Goal: Task Accomplishment & Management: Complete application form

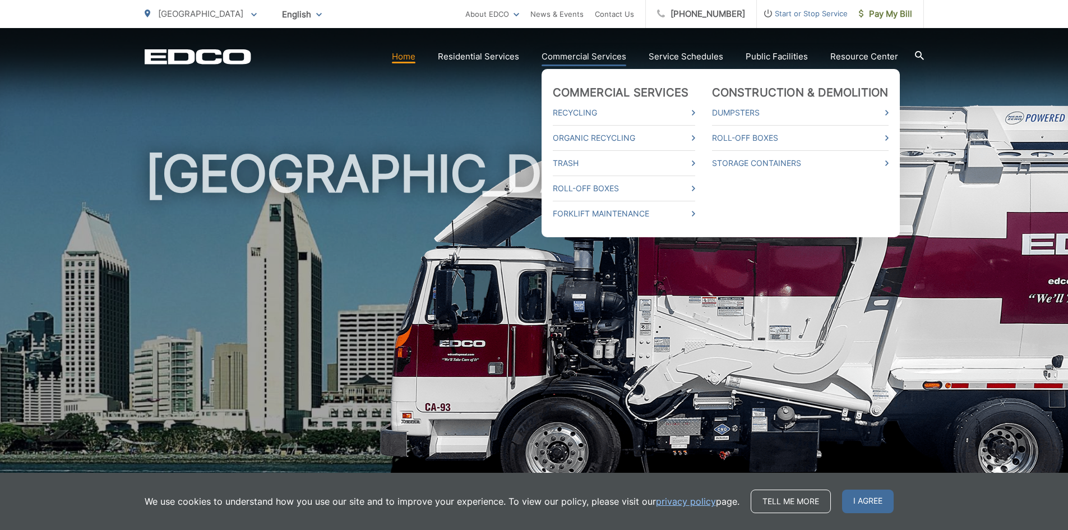
click at [593, 50] on link "Commercial Services" at bounding box center [584, 56] width 85 height 13
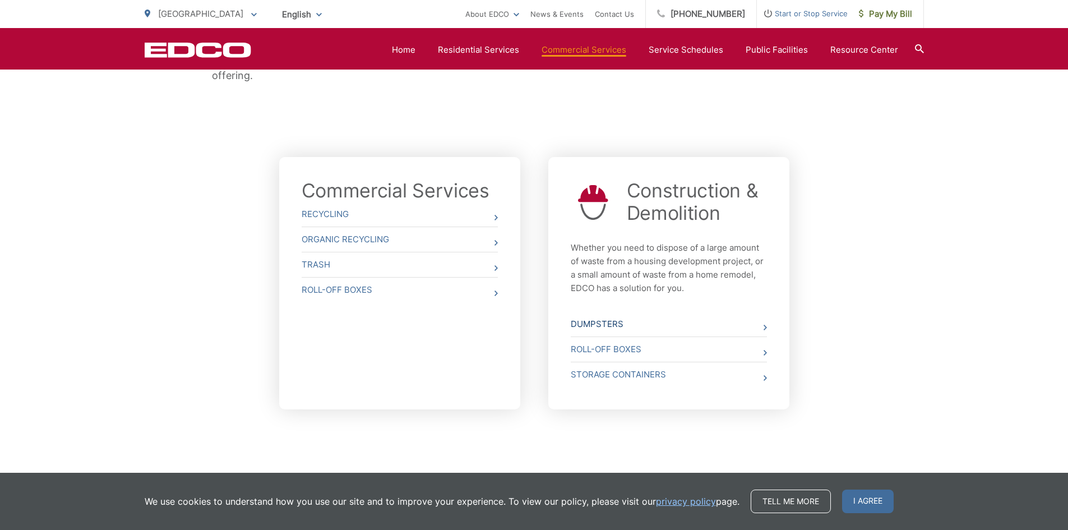
scroll to position [353, 0]
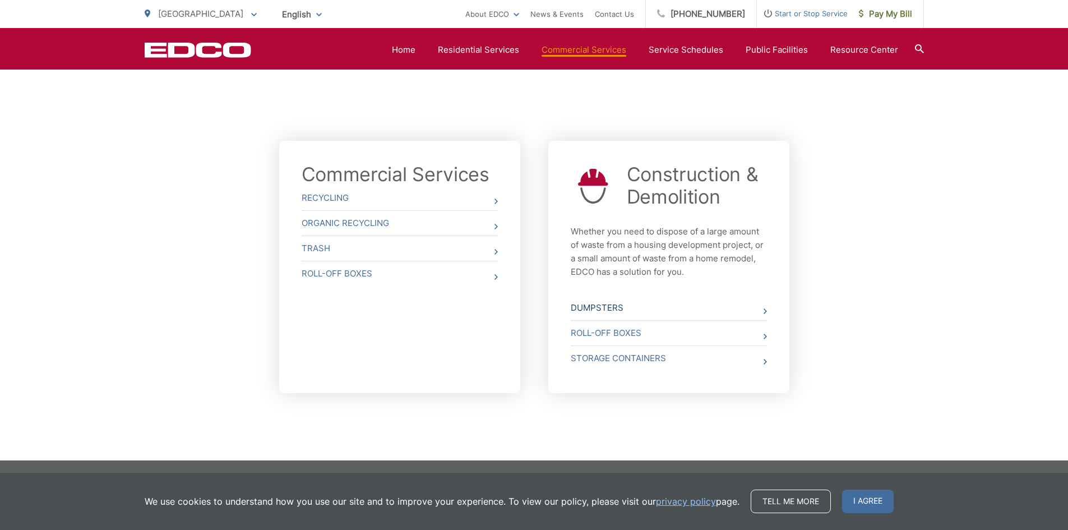
click at [761, 310] on link "Dumpsters" at bounding box center [669, 308] width 196 height 25
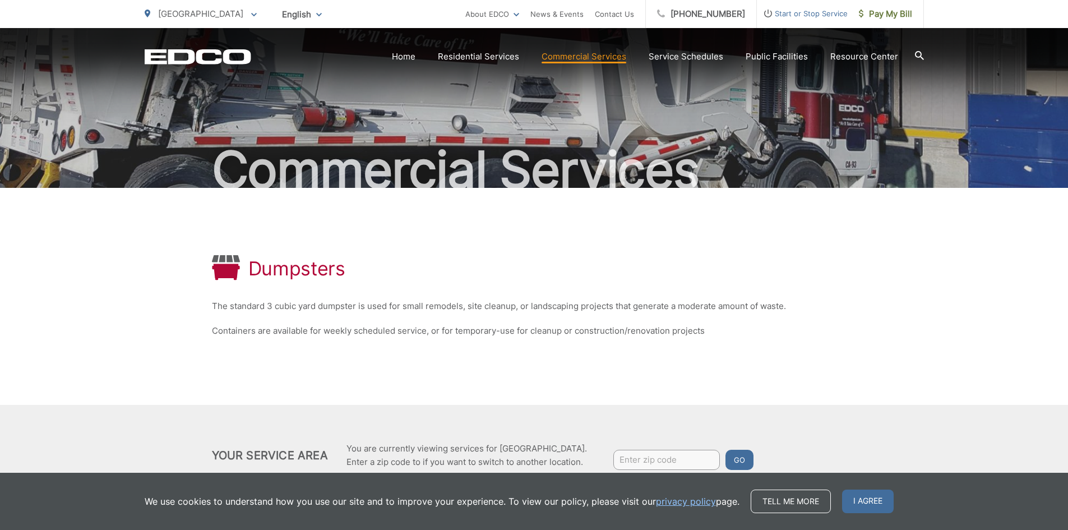
scroll to position [82, 0]
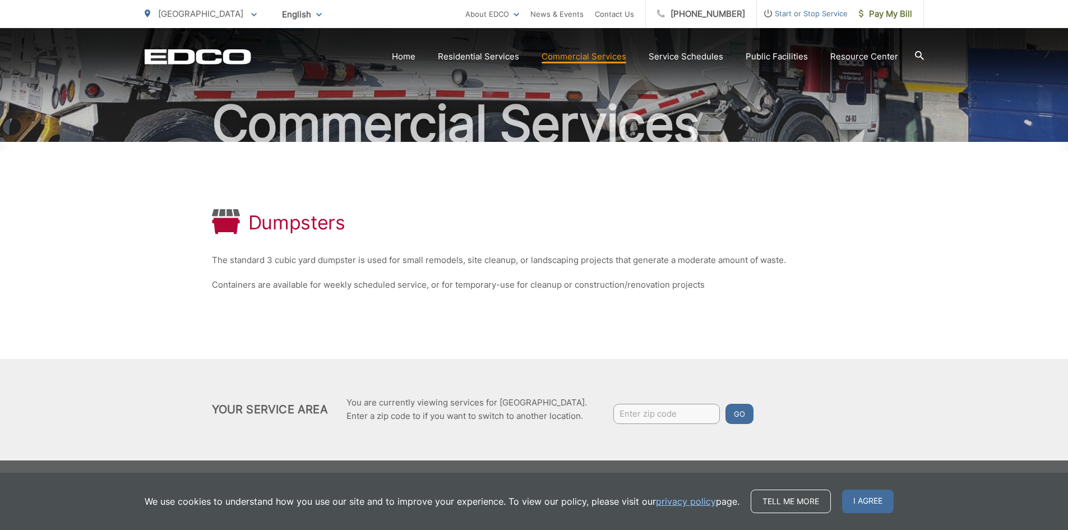
click at [658, 407] on input "Enter zip code" at bounding box center [667, 414] width 107 height 20
click at [638, 406] on input "Enter zip code" at bounding box center [667, 414] width 107 height 20
type input "93550"
click at [726, 404] on button "Go" at bounding box center [740, 414] width 28 height 20
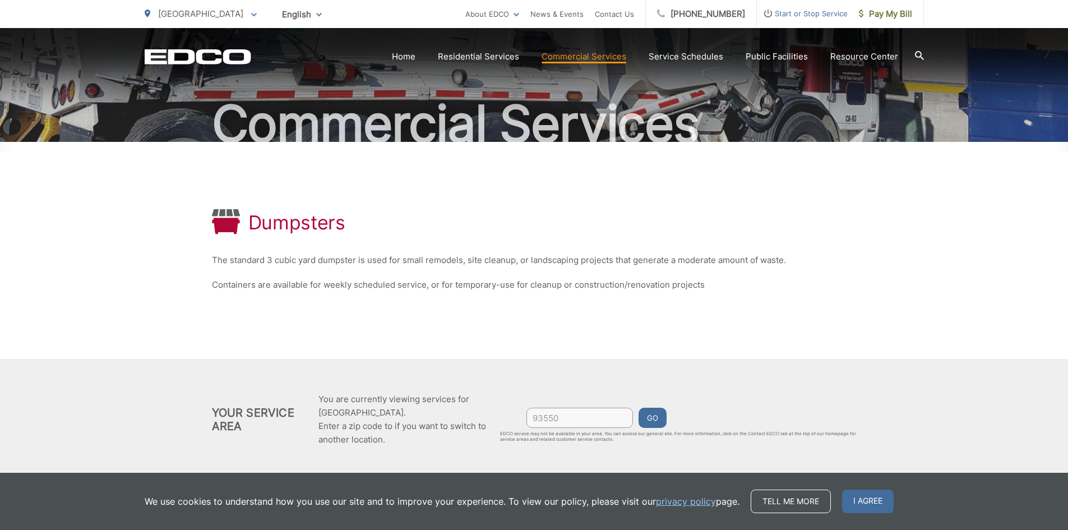
click at [888, 171] on div "Dumpsters The standard 3 cubic yard dumpster is used for small remodels, site c…" at bounding box center [534, 311] width 1068 height 338
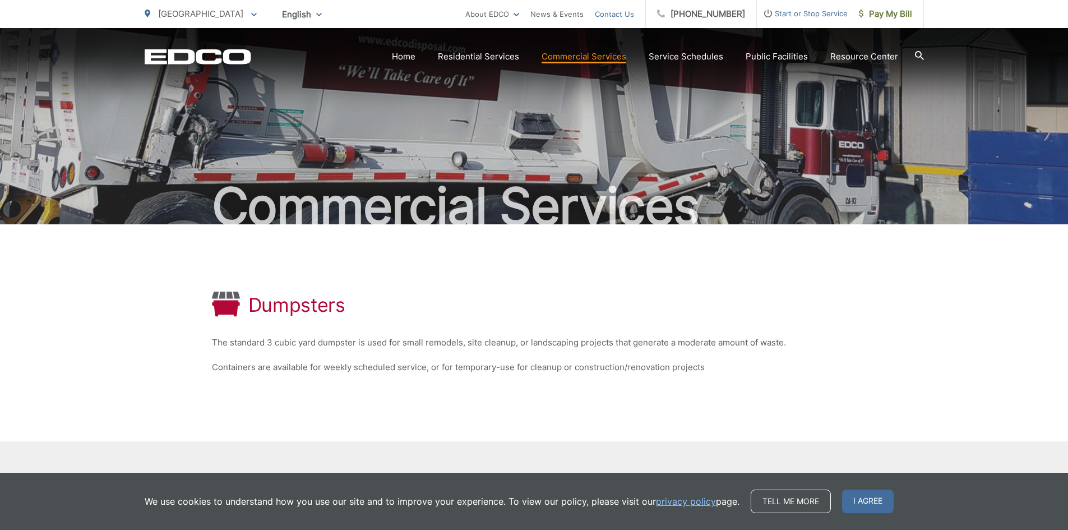
click at [619, 10] on link "Contact Us" at bounding box center [614, 13] width 39 height 13
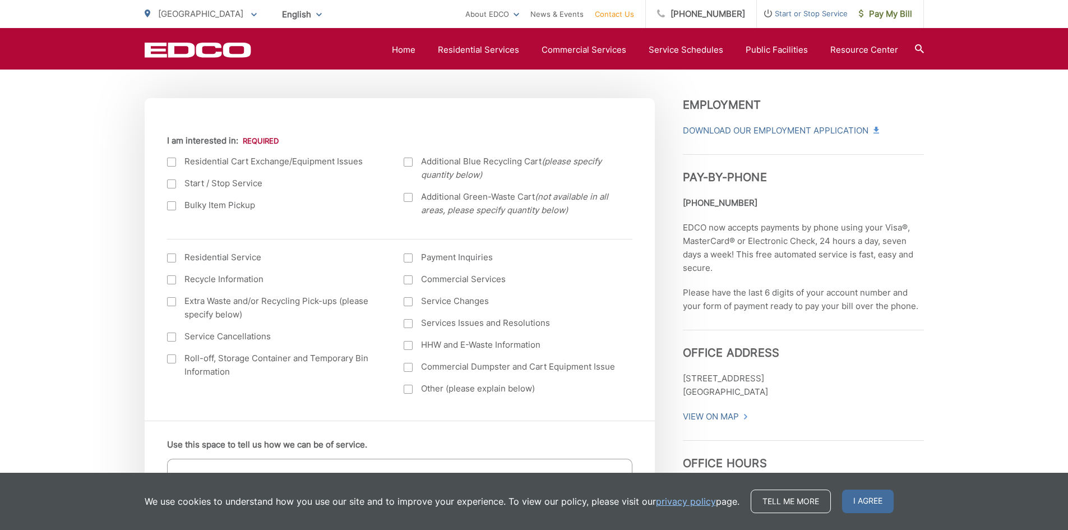
scroll to position [393, 0]
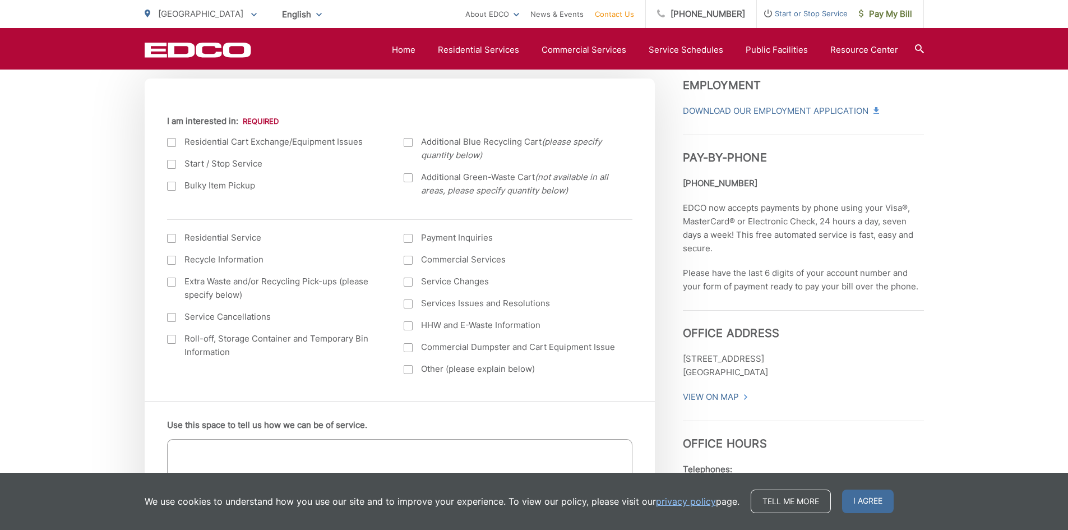
click at [412, 261] on div at bounding box center [408, 260] width 9 height 9
click at [0, 0] on input "Commercial Services" at bounding box center [0, 0] width 0 height 0
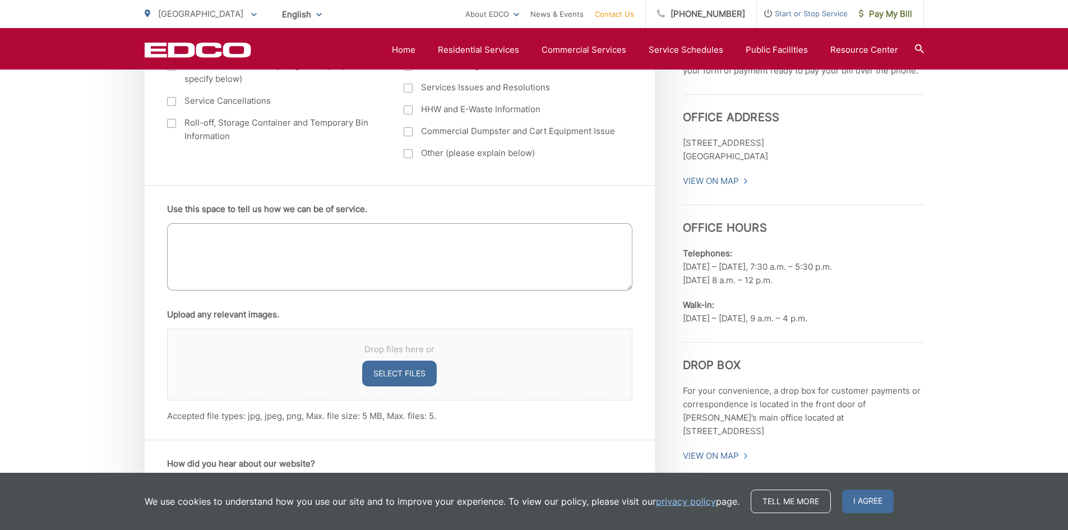
scroll to position [617, 0]
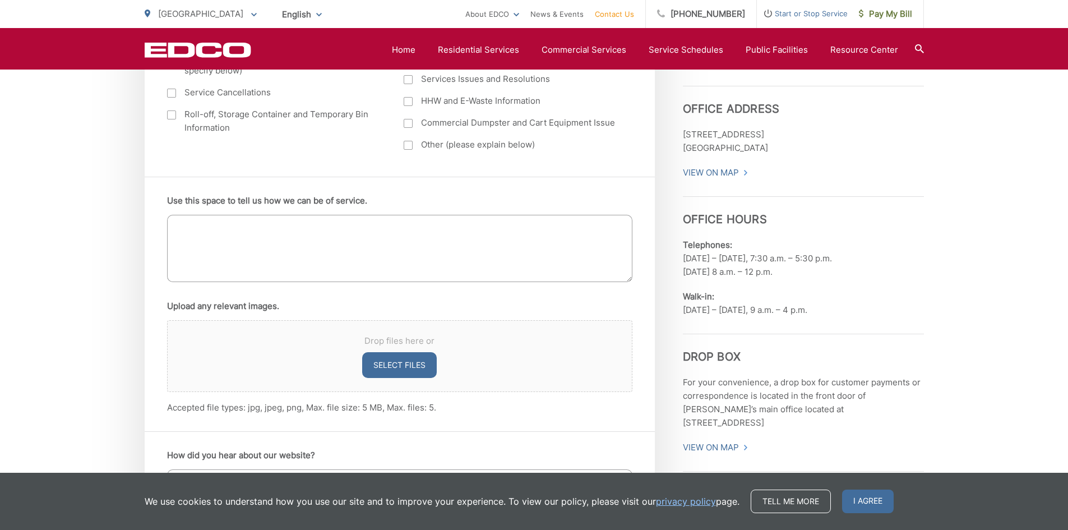
click at [266, 222] on textarea "Use this space to tell us how we can be of service." at bounding box center [400, 248] width 466 height 67
drag, startPoint x: 194, startPoint y: 268, endPoint x: 195, endPoint y: 224, distance: 43.8
click at [194, 266] on textarea "Use this space to tell us how we can be of service." at bounding box center [400, 248] width 466 height 67
click at [194, 216] on textarea "Use this space to tell us how we can be of service." at bounding box center [400, 248] width 466 height 67
click at [189, 228] on textarea "Use this space to tell us how we can be of service." at bounding box center [400, 248] width 466 height 67
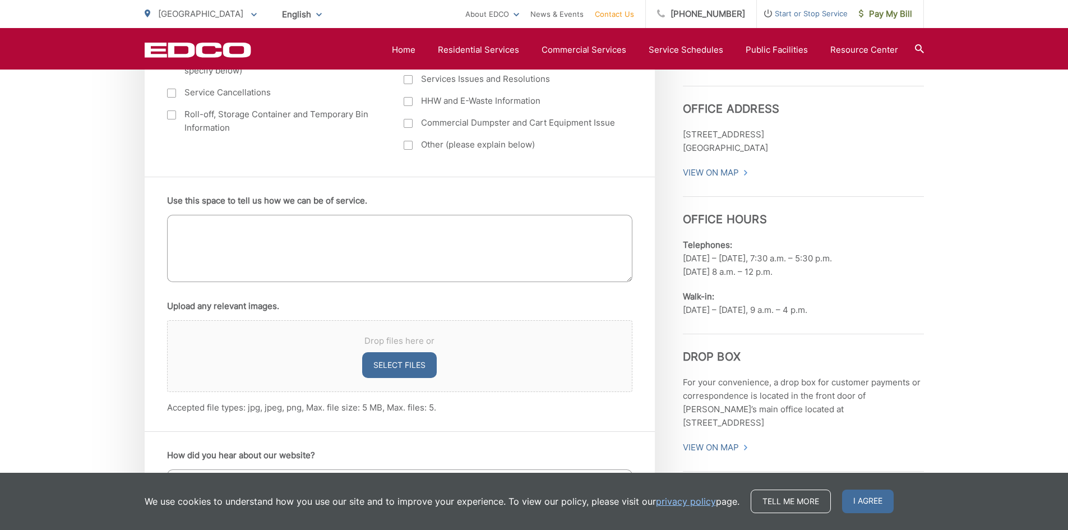
paste textarea "Good morning, please see below Taco Bell locations that we are currently biddin…"
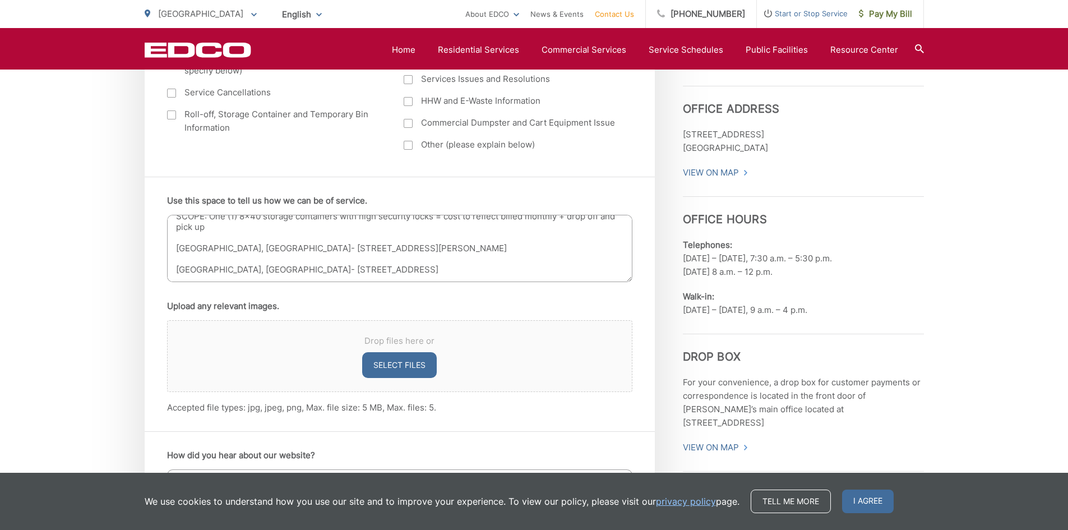
scroll to position [0, 0]
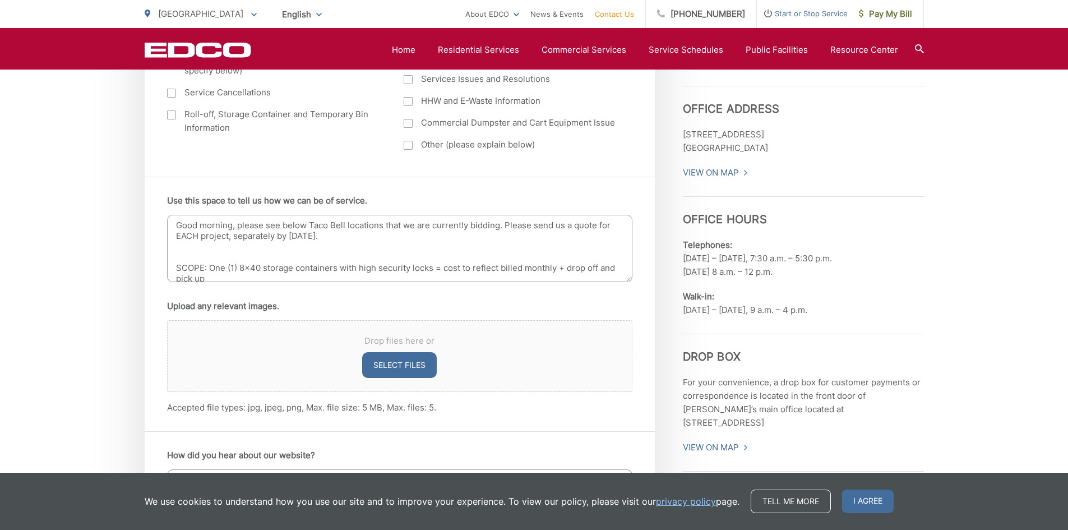
click at [238, 227] on textarea "Good morning, please see below Taco Bell locations that we are currently biddin…" at bounding box center [400, 248] width 466 height 67
drag, startPoint x: 233, startPoint y: 224, endPoint x: 181, endPoint y: 222, distance: 52.7
click at [181, 222] on textarea "Good morning, please see below Taco Bell locations that we are currently biddin…" at bounding box center [400, 248] width 466 height 67
click at [346, 241] on textarea "Hello, please see below Taco Bell locations that we are currently bidding. Plea…" at bounding box center [400, 248] width 466 height 67
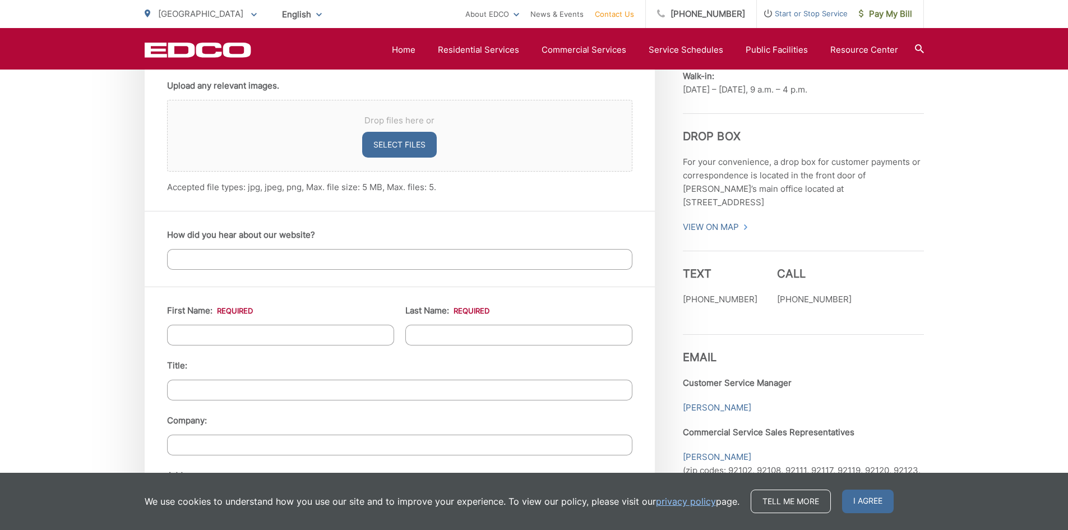
scroll to position [841, 0]
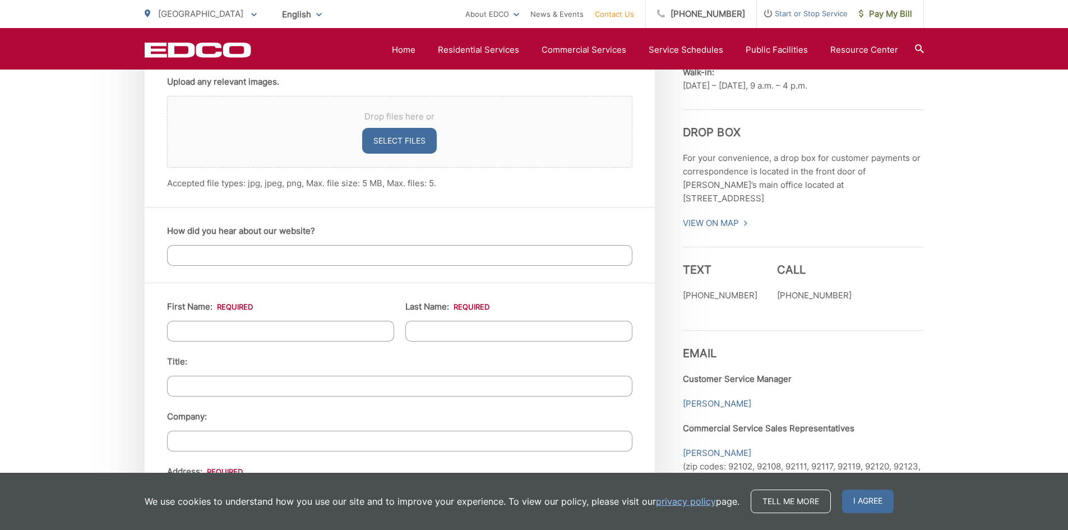
type textarea "Hello, please see below Taco Bell locations that we are currently bidding. Plea…"
click at [340, 257] on input "How did you hear about our website?" at bounding box center [400, 255] width 466 height 21
type input "Google"
click at [240, 317] on li "First Name: *" at bounding box center [280, 321] width 227 height 42
click at [246, 325] on input "First Name: *" at bounding box center [280, 331] width 227 height 21
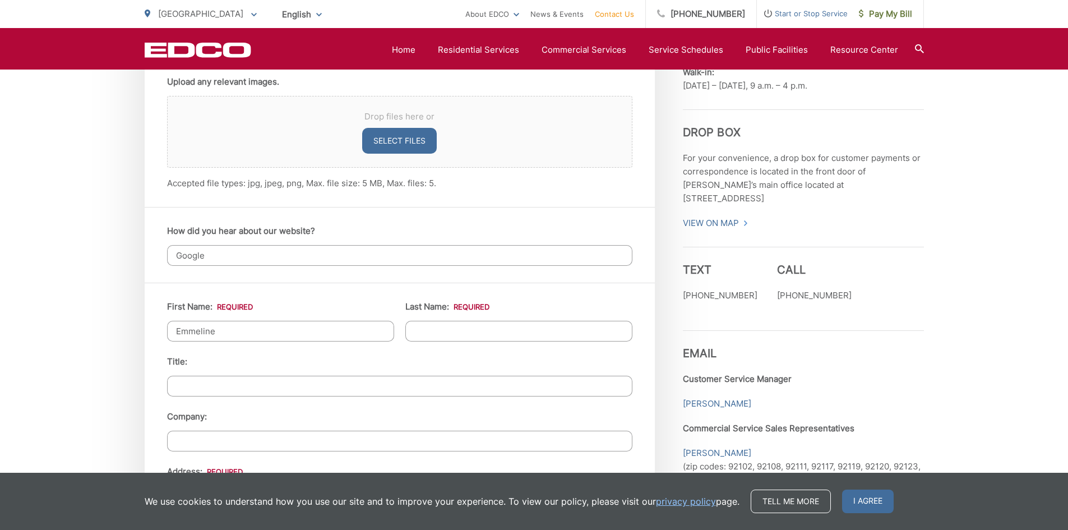
type input "Emmeline"
type input "Paramo"
type input "Bid Coordinator"
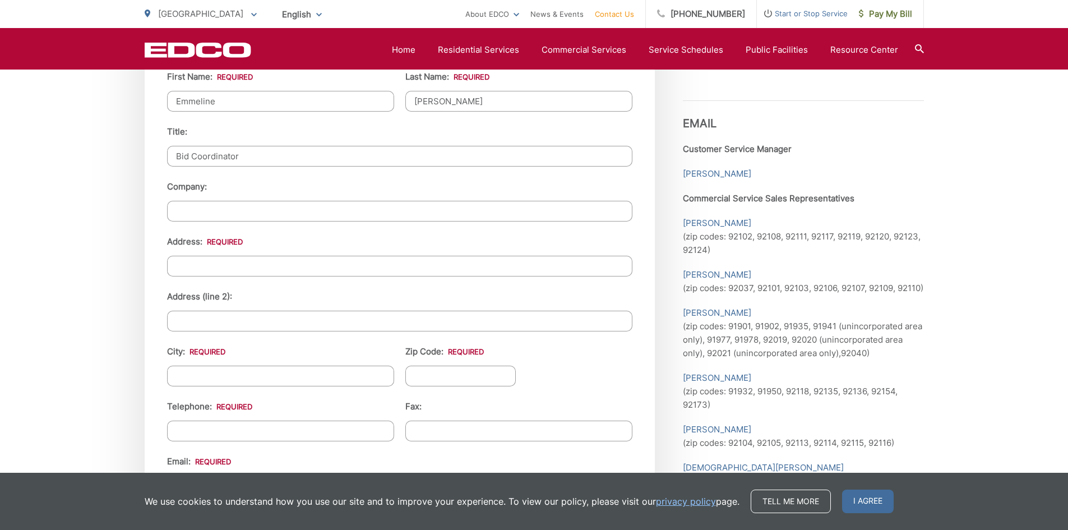
scroll to position [1010, 0]
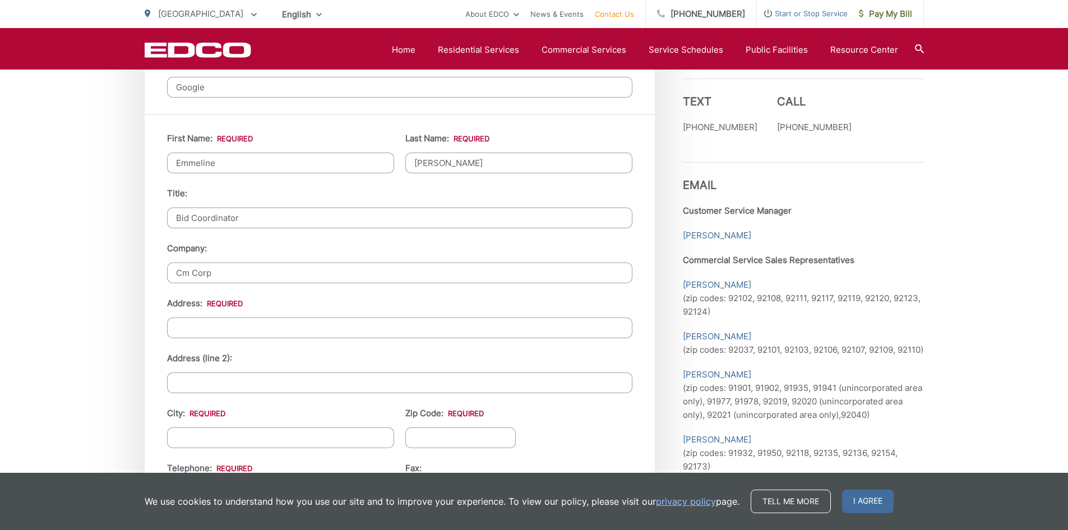
type input "Cm Corp"
click at [283, 325] on input "Address: *" at bounding box center [400, 327] width 466 height 21
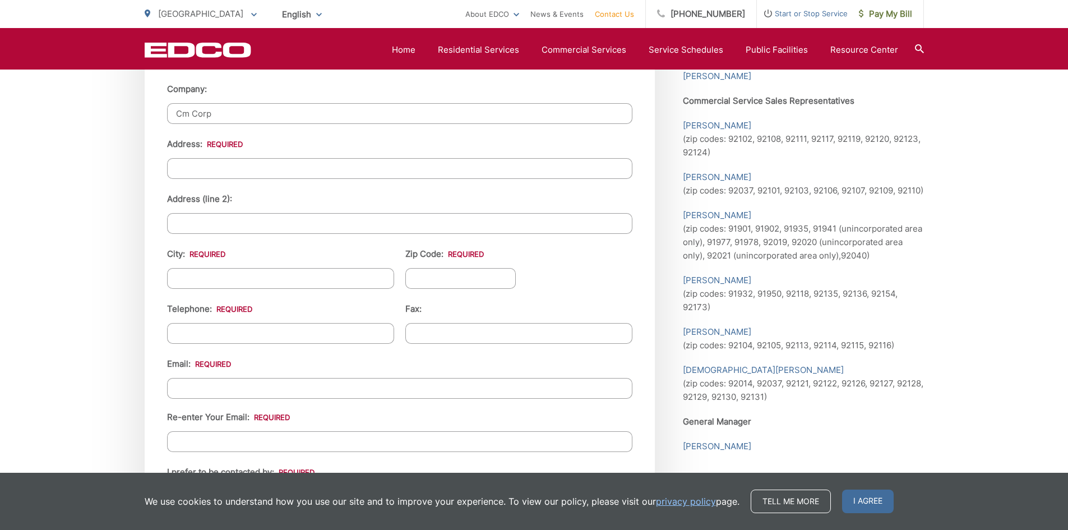
scroll to position [1178, 0]
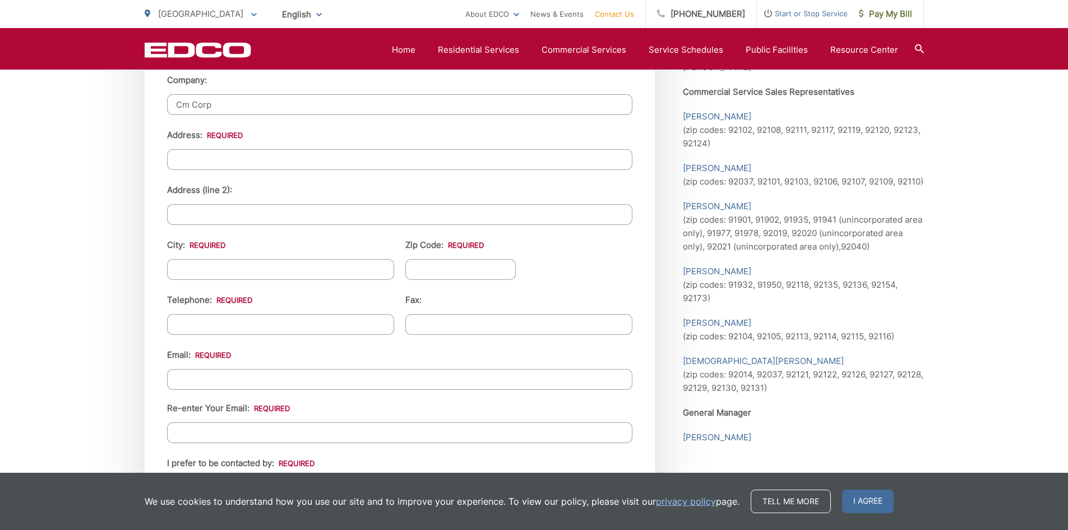
click at [221, 185] on label "Address (line 2):" at bounding box center [199, 190] width 65 height 10
click at [221, 204] on input "Address (line 2):" at bounding box center [400, 214] width 466 height 21
click at [216, 162] on input "Address: *" at bounding box center [400, 159] width 466 height 21
type input "27313 via industria k2"
click at [205, 259] on li "City: *" at bounding box center [280, 259] width 227 height 42
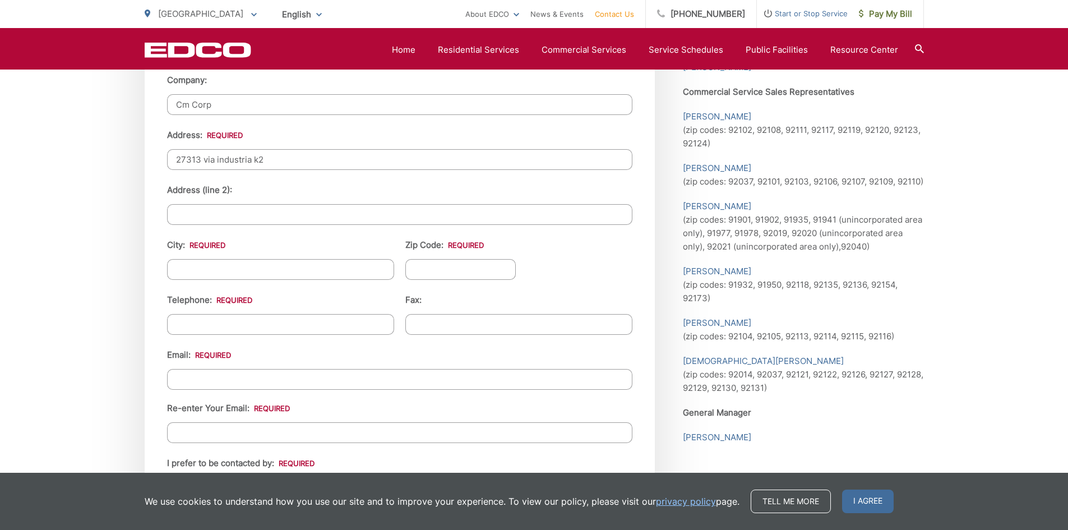
click at [200, 263] on input "City: *" at bounding box center [280, 269] width 227 height 21
type input "temecula"
type input "92590"
click at [252, 320] on input "(___) ___-____" at bounding box center [280, 324] width 227 height 21
click at [177, 324] on input "(___) ___-____" at bounding box center [280, 324] width 227 height 21
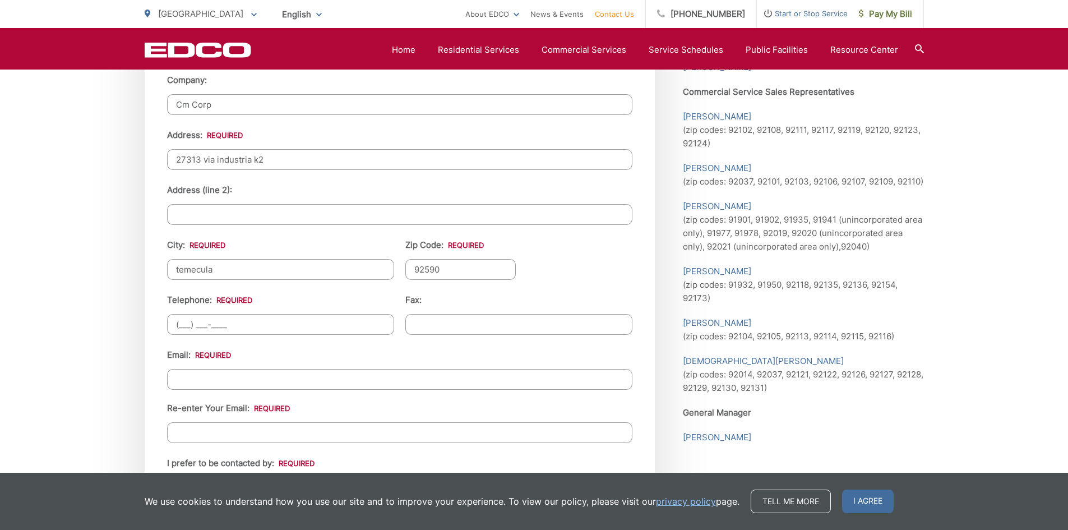
click at [180, 323] on input "(___) ___-____" at bounding box center [280, 324] width 227 height 21
type input "(949) 603-4464"
click at [178, 375] on input "Email *" at bounding box center [400, 379] width 466 height 21
type input "eparamo@cmcorp.co"
click at [193, 431] on input "Re-enter Your Email:" at bounding box center [400, 432] width 466 height 21
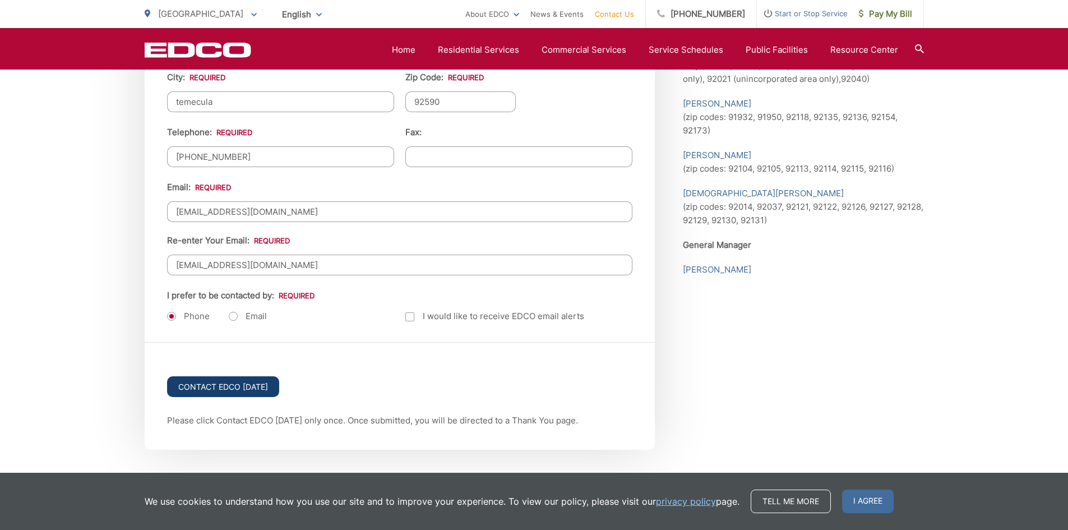
scroll to position [1346, 0]
type input "eparamo@cmcorp.co"
click at [231, 315] on label "Email" at bounding box center [248, 315] width 38 height 11
radio input "true"
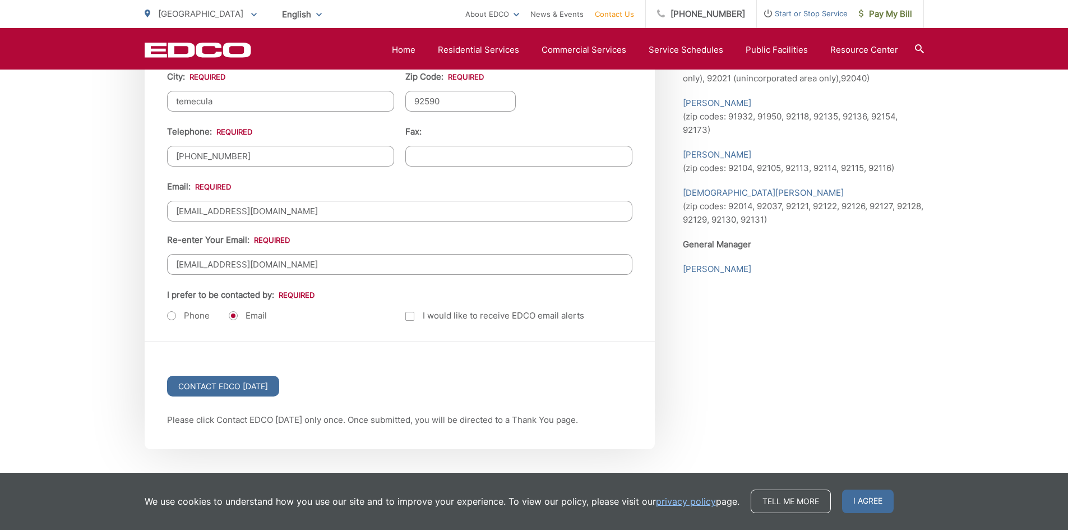
scroll to position [1492, 0]
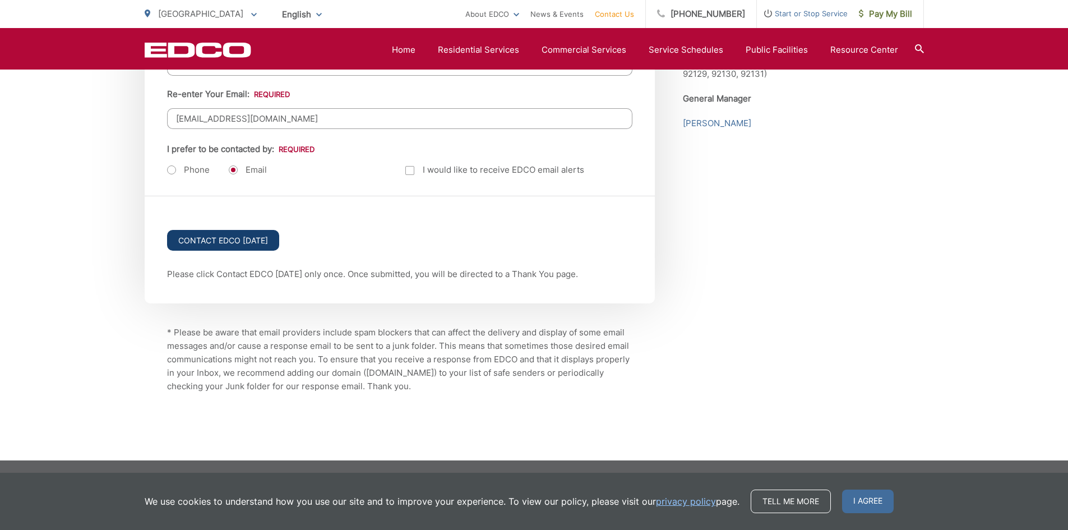
click at [238, 247] on input "Contact EDCO Today" at bounding box center [223, 240] width 112 height 21
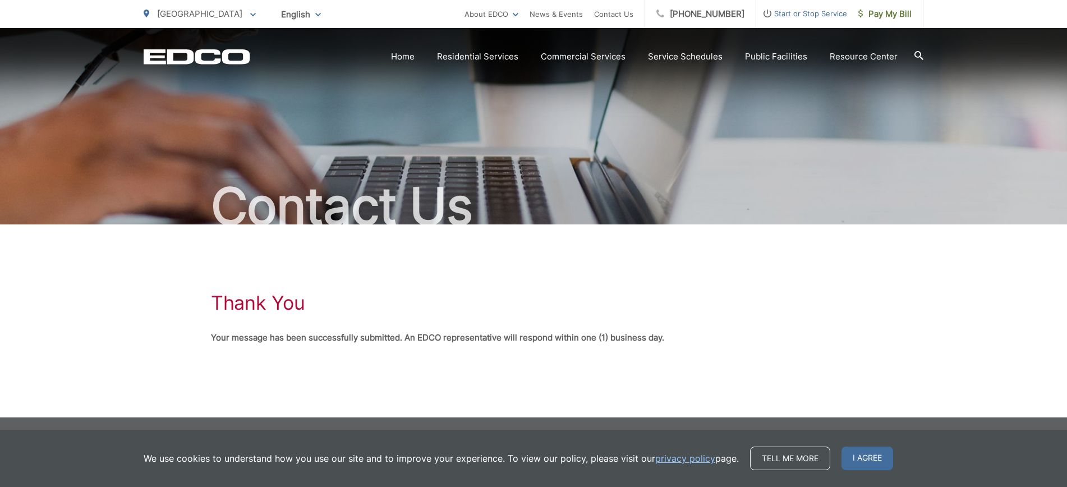
click at [200, 13] on span "[GEOGRAPHIC_DATA]" at bounding box center [199, 13] width 85 height 11
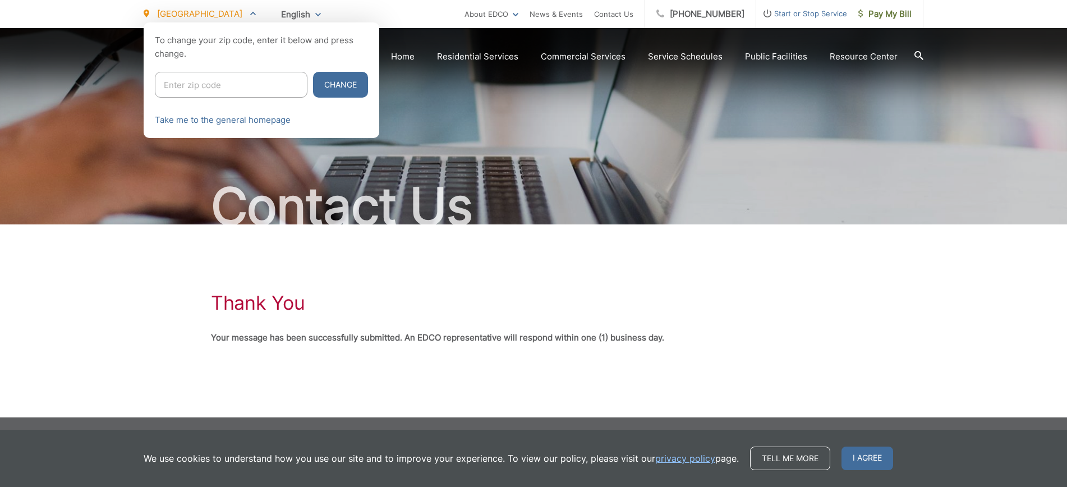
click at [203, 13] on p "[GEOGRAPHIC_DATA]" at bounding box center [200, 13] width 112 height 13
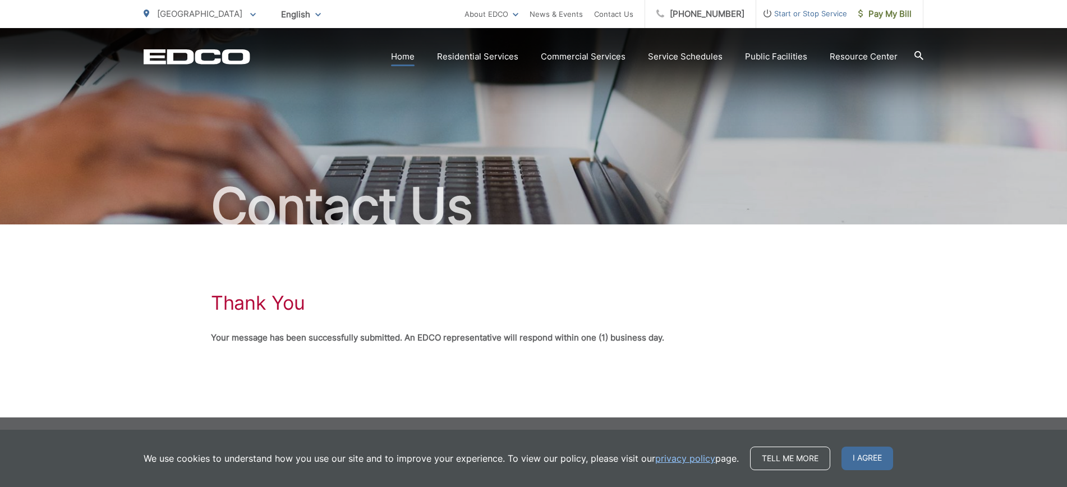
click at [399, 53] on link "Home" at bounding box center [403, 56] width 24 height 13
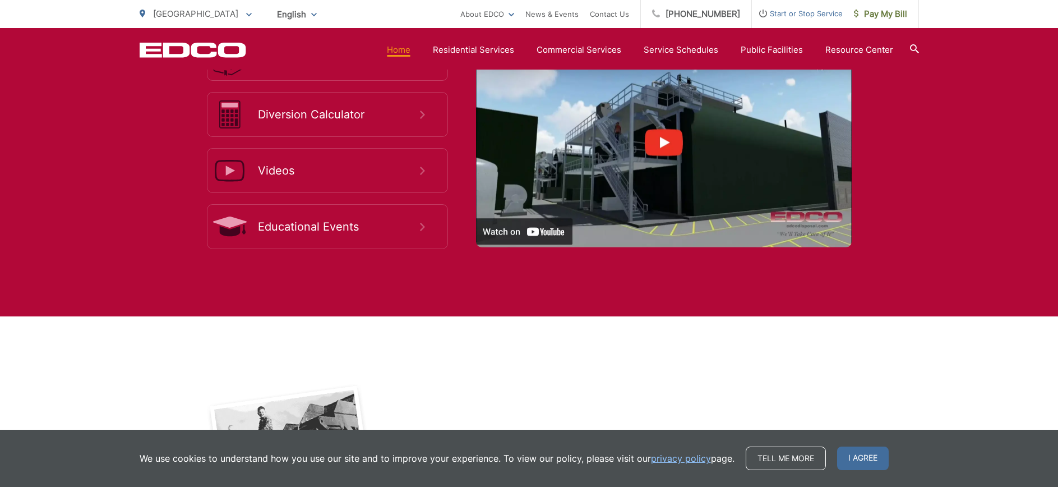
scroll to position [2141, 0]
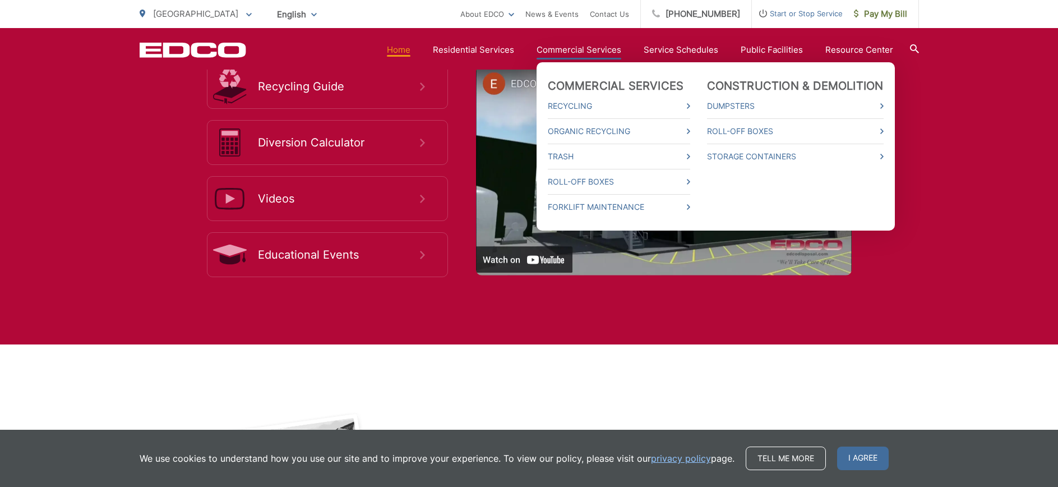
click at [565, 53] on link "Commercial Services" at bounding box center [579, 49] width 85 height 13
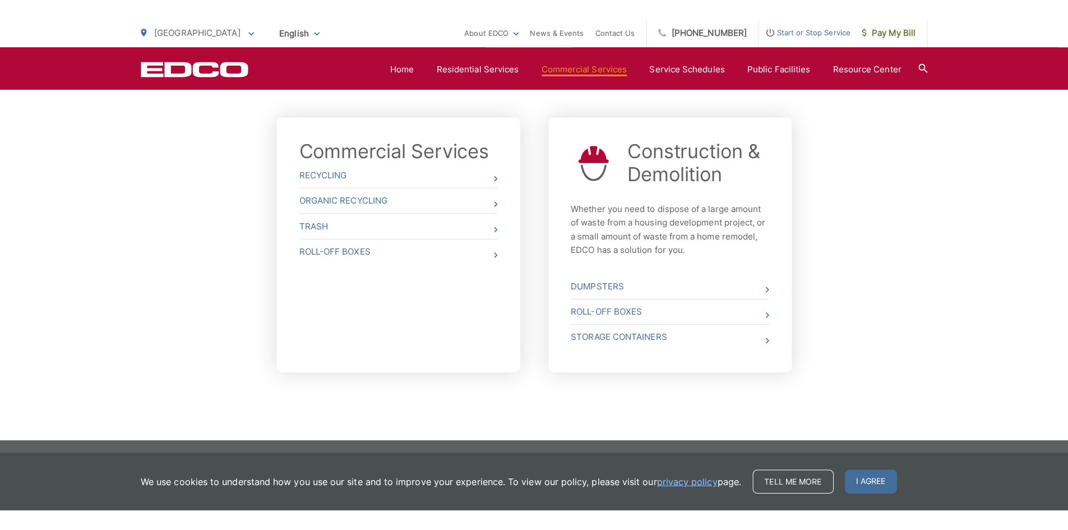
scroll to position [353, 0]
